Goal: Find specific page/section: Find specific page/section

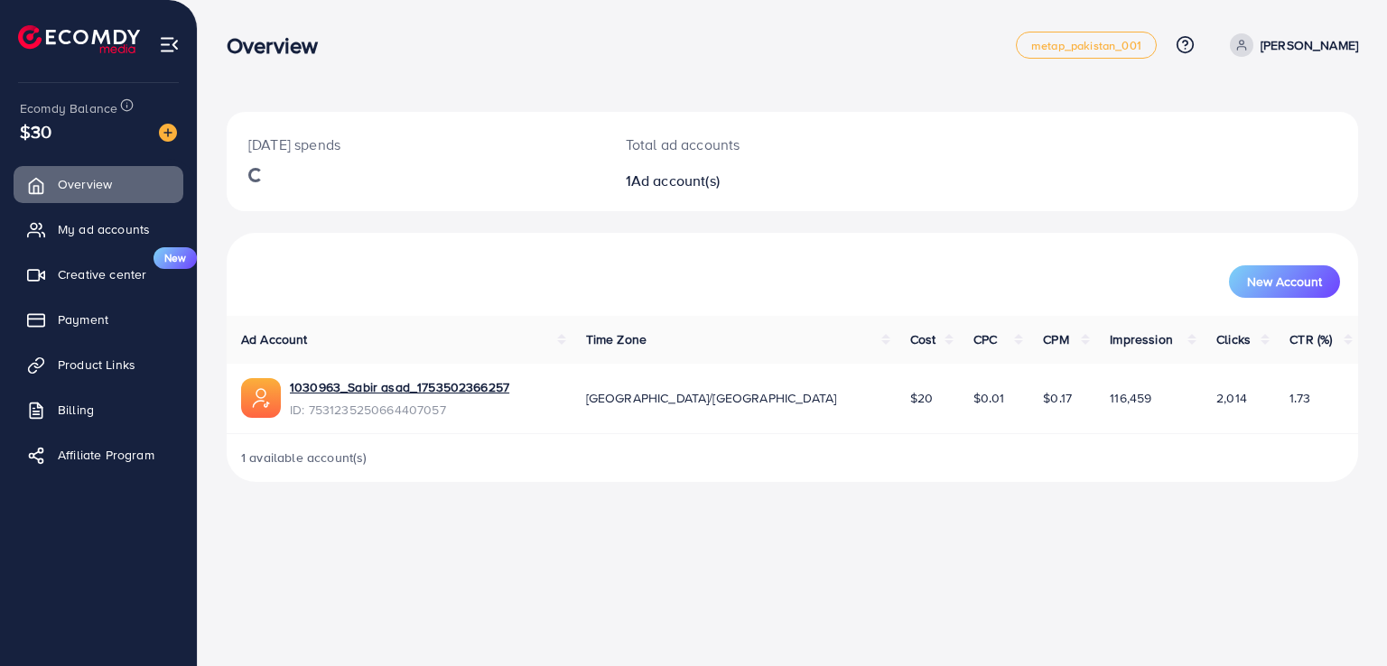
click at [1363, 384] on div "[DATE] spends Total ad accounts 1 Ad account(s) New Account Ad Account Time Zon…" at bounding box center [792, 255] width 1189 height 511
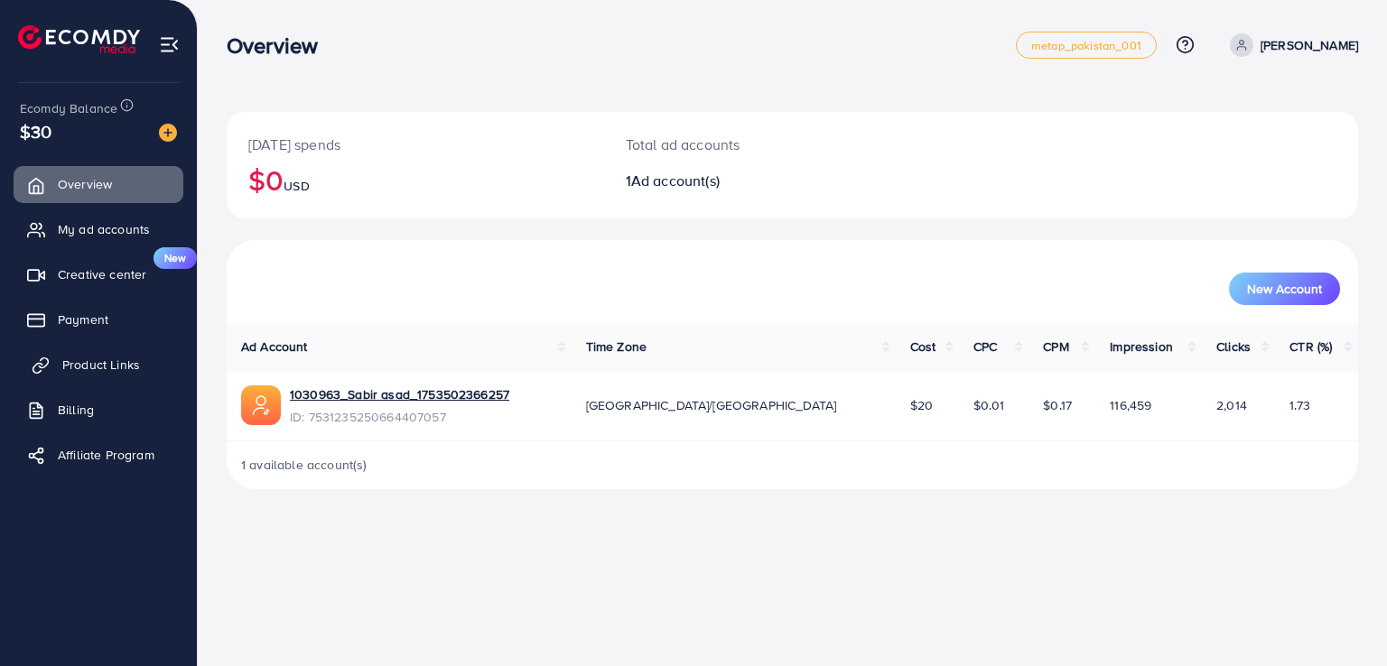
click at [101, 358] on span "Product Links" at bounding box center [101, 365] width 78 height 18
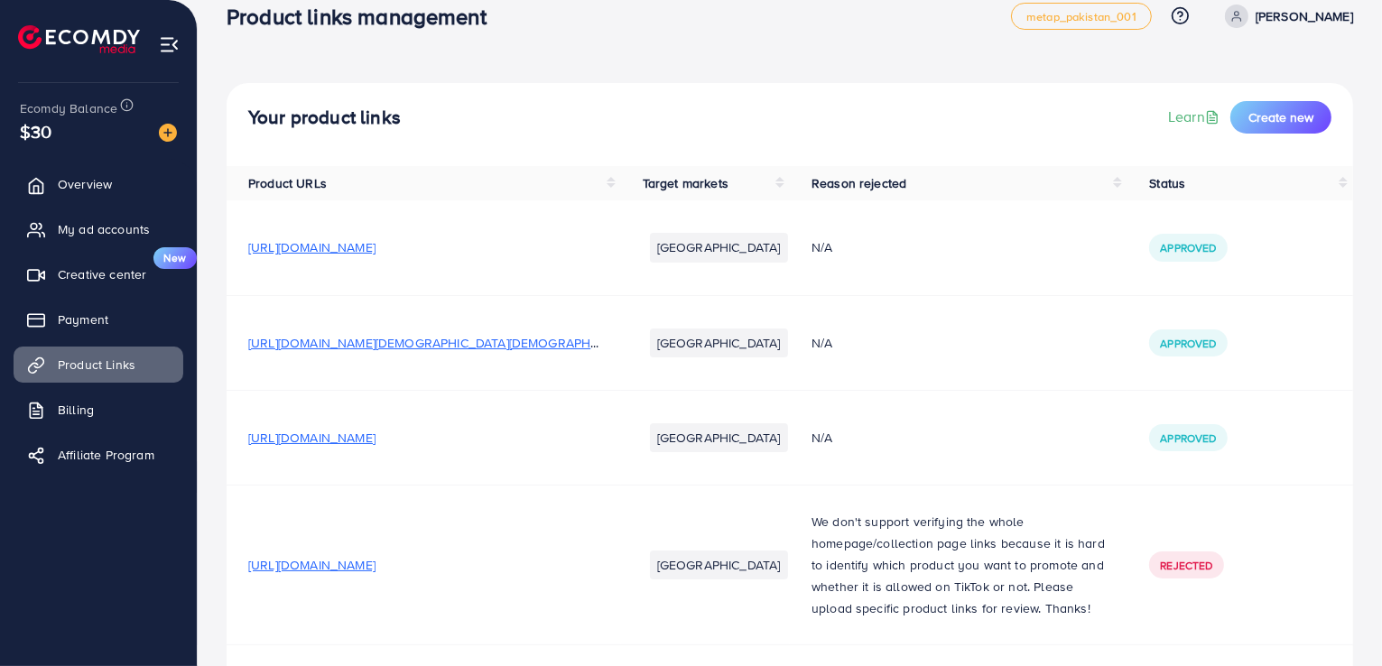
scroll to position [30, 0]
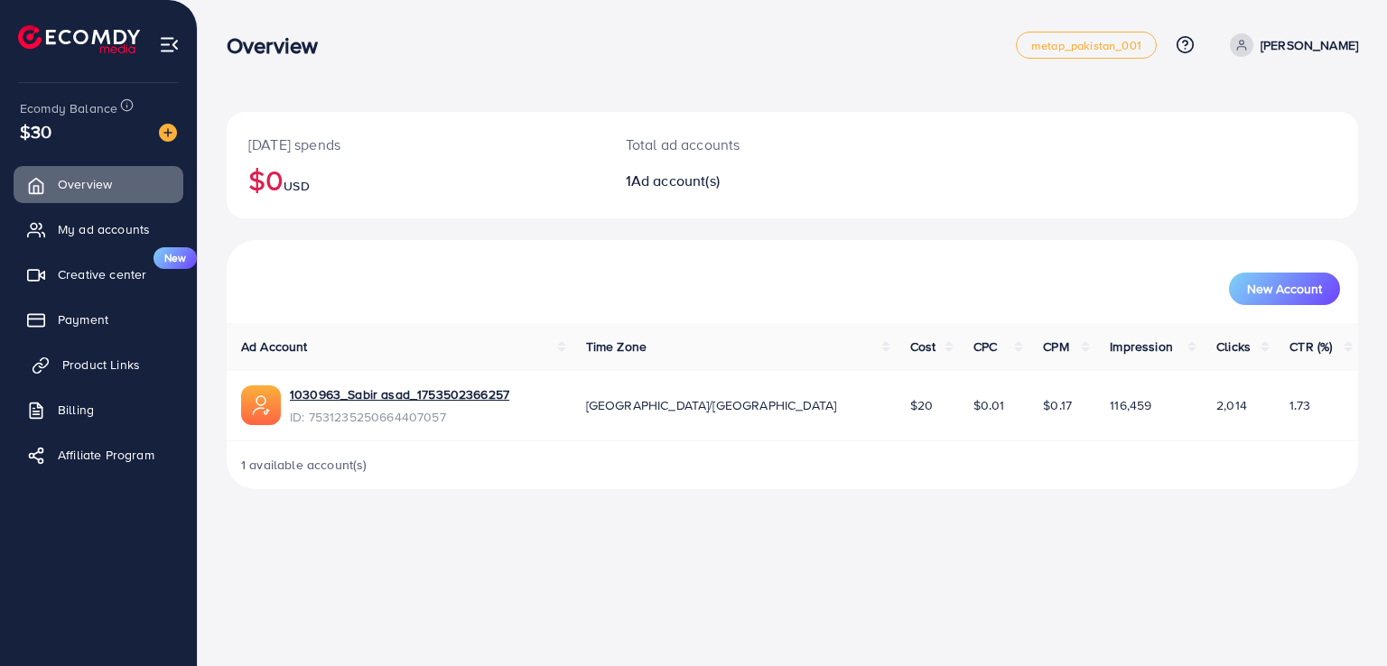
click at [88, 362] on span "Product Links" at bounding box center [101, 365] width 78 height 18
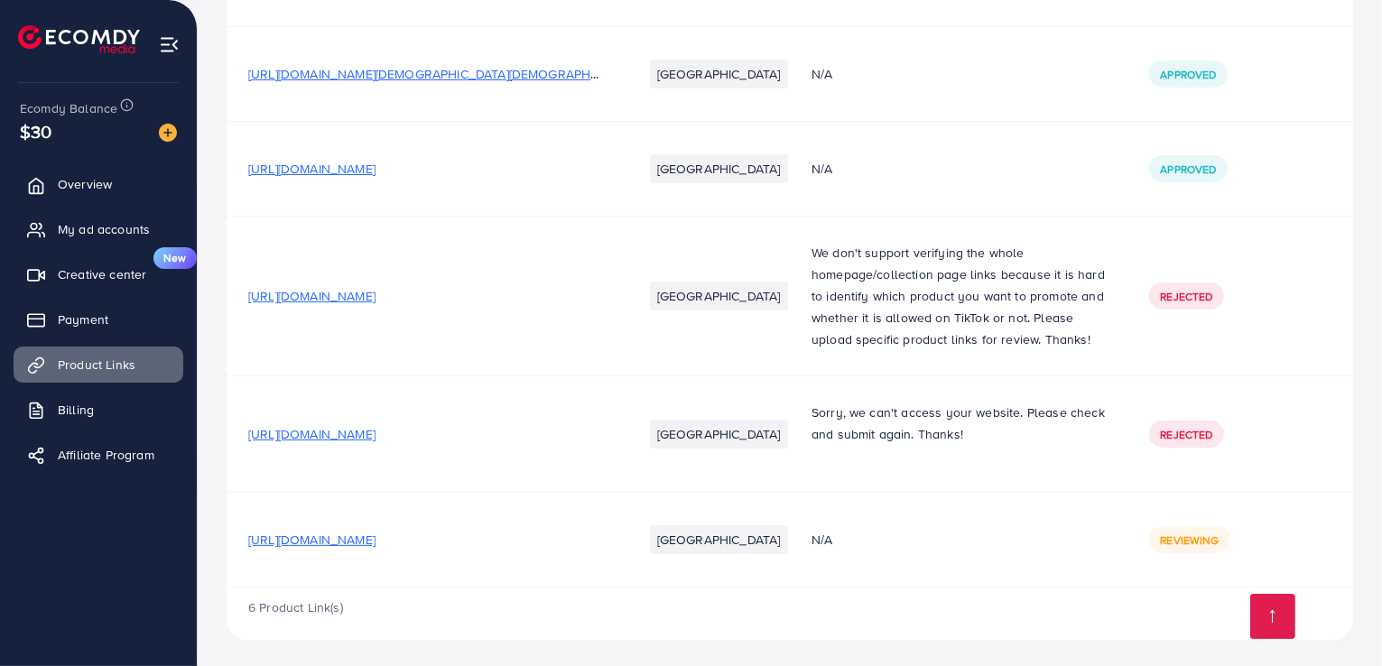
scroll to position [300, 0]
